Goal: Task Accomplishment & Management: Manage account settings

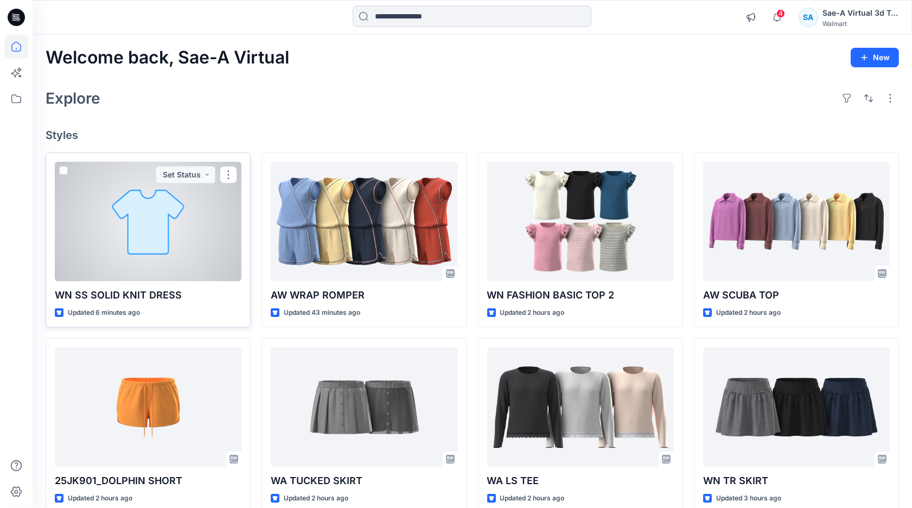
click at [138, 256] on div at bounding box center [148, 221] width 187 height 119
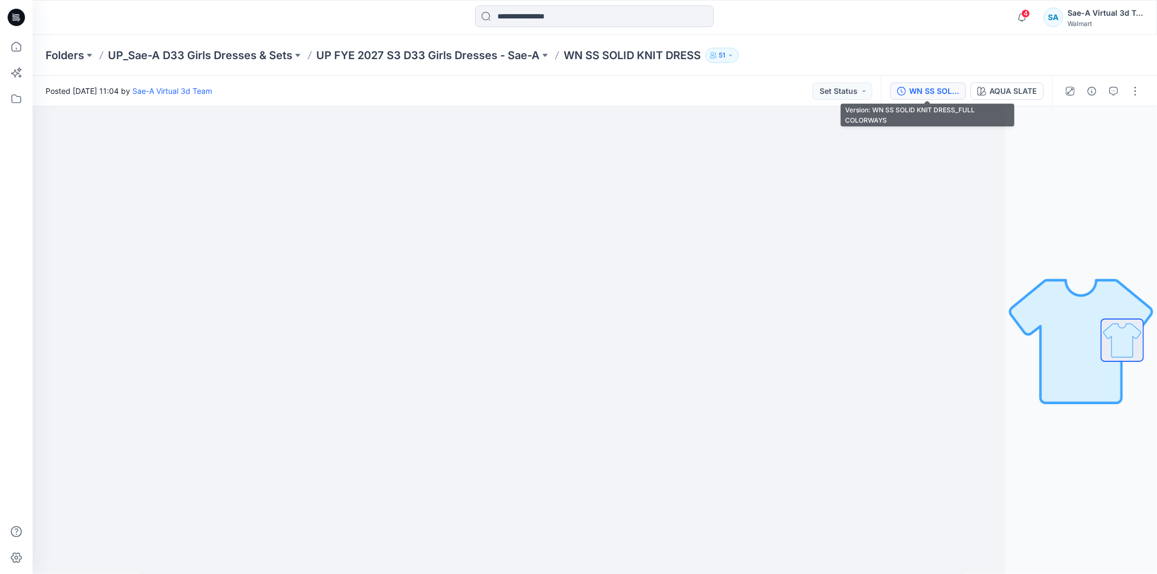
click at [907, 93] on button "WN SS SOLID KNIT DRESS_FULL COLORWAYS" at bounding box center [928, 90] width 76 height 17
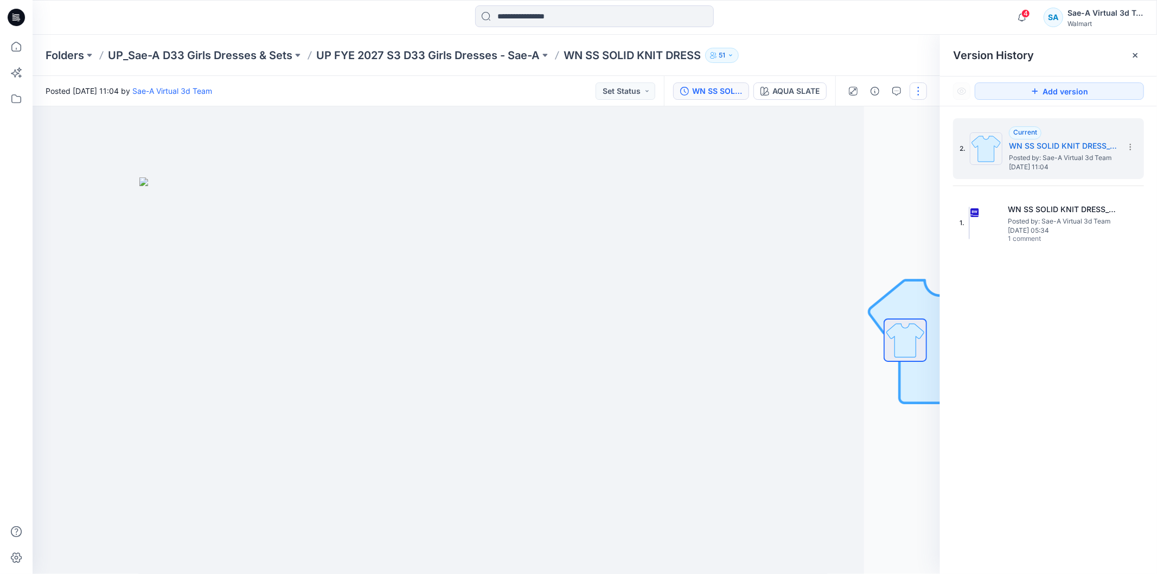
click at [910, 89] on button "button" at bounding box center [917, 90] width 17 height 17
click at [864, 145] on button "Edit" at bounding box center [873, 146] width 100 height 20
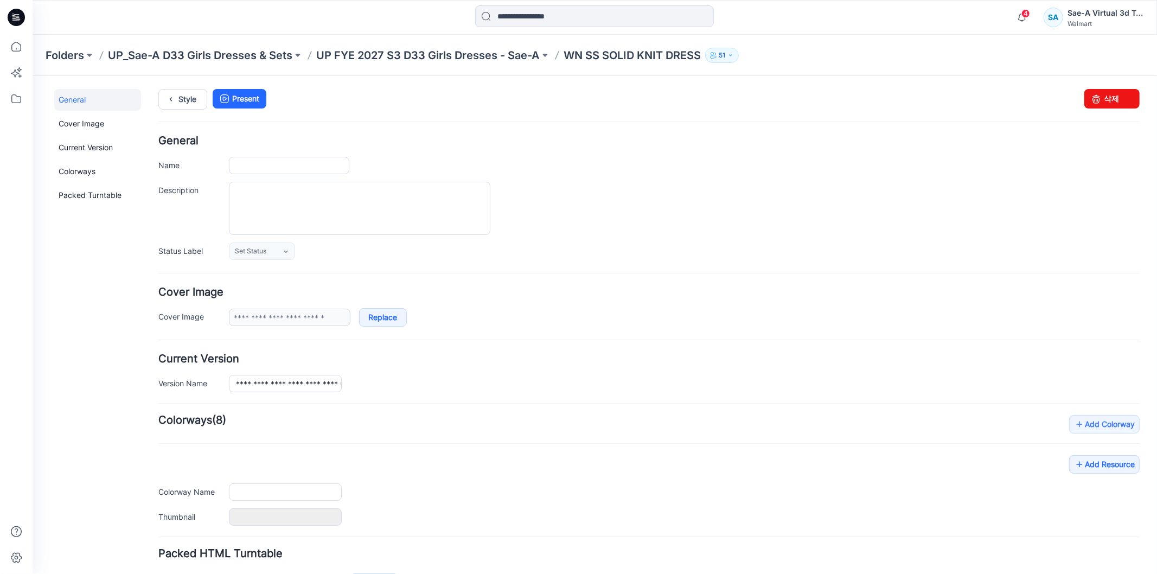
type input "**********"
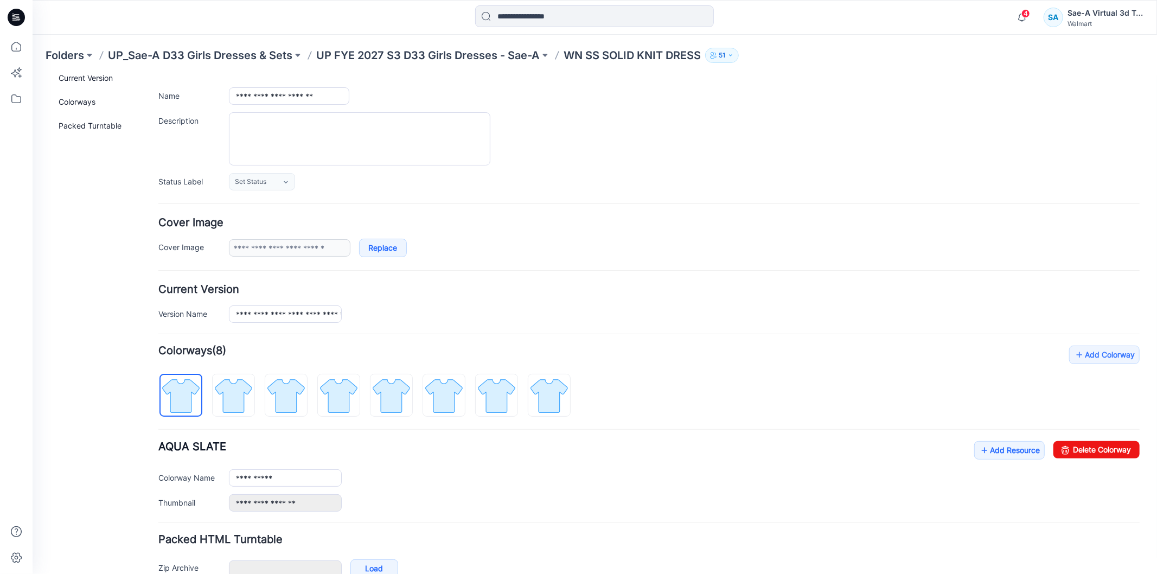
scroll to position [132, 0]
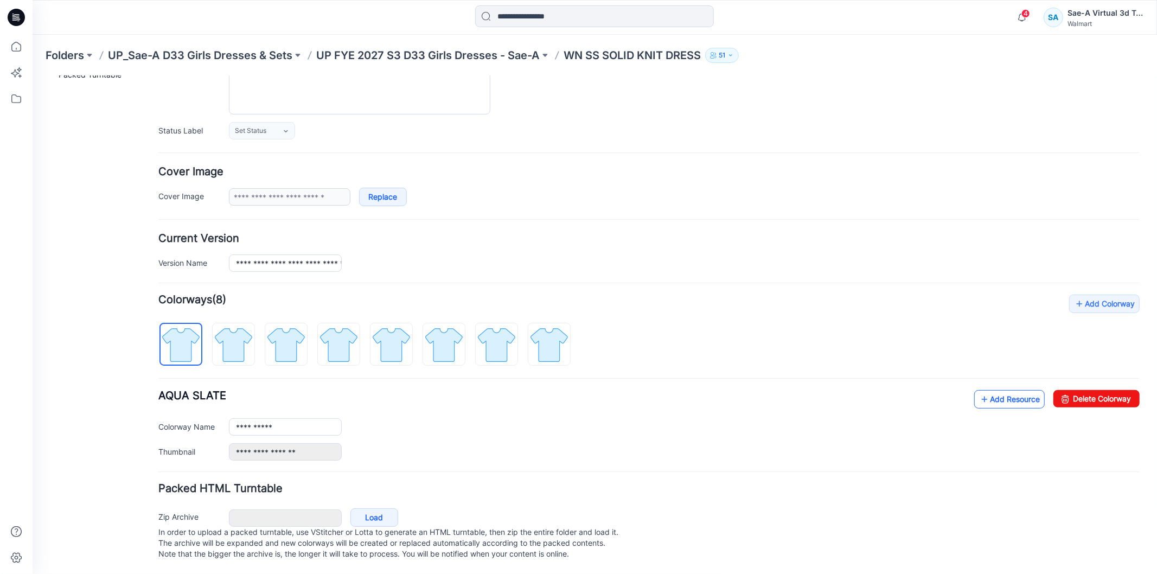
click at [992, 389] on link "Add Resource" at bounding box center [1008, 398] width 70 height 18
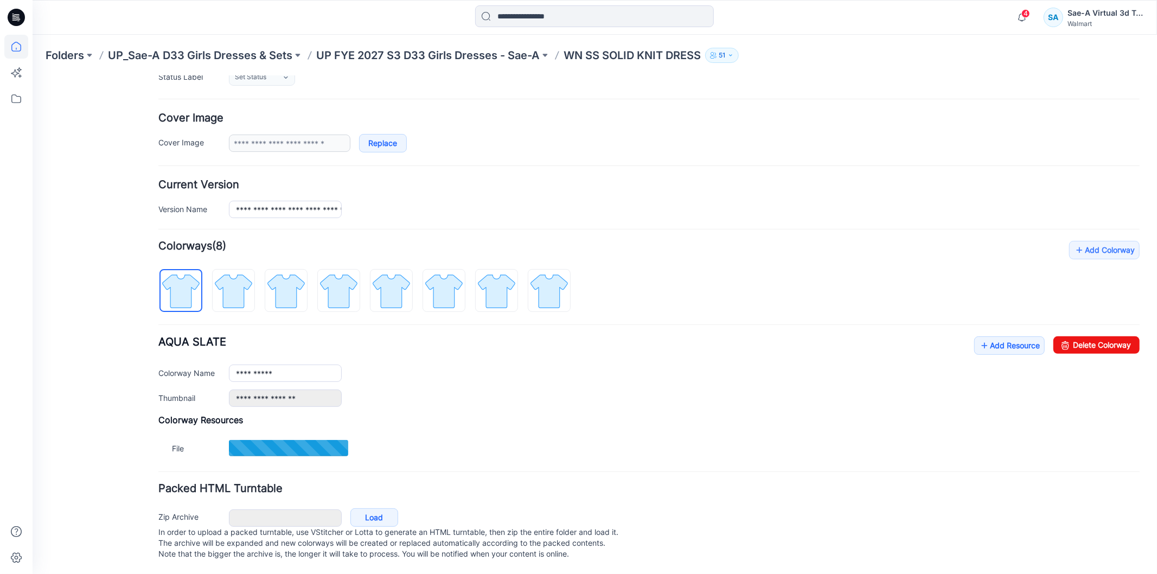
scroll to position [187, 0]
